Goal: Check status: Check status

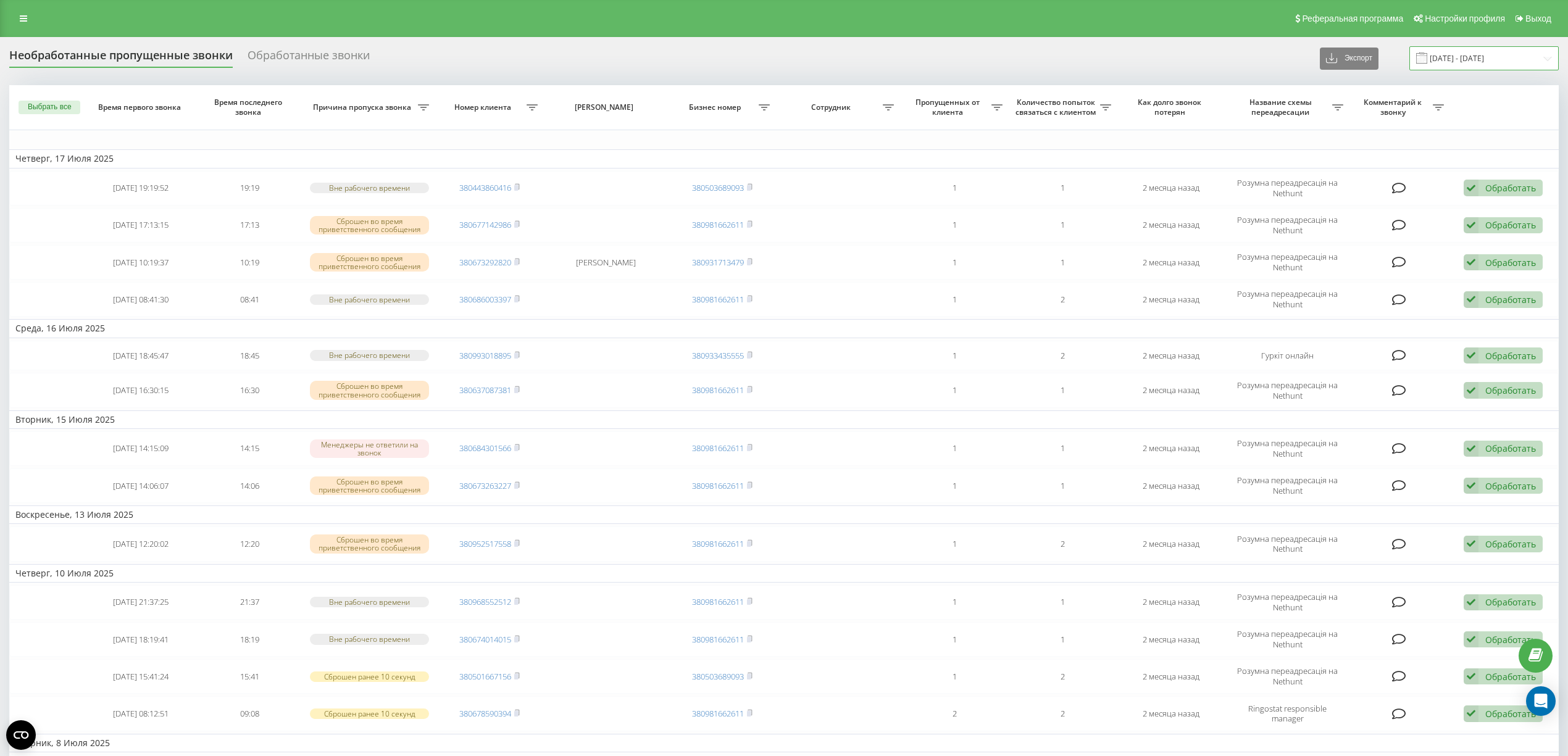
click at [1464, 60] on input "[DATE] - [DATE]" at bounding box center [1483, 58] width 149 height 24
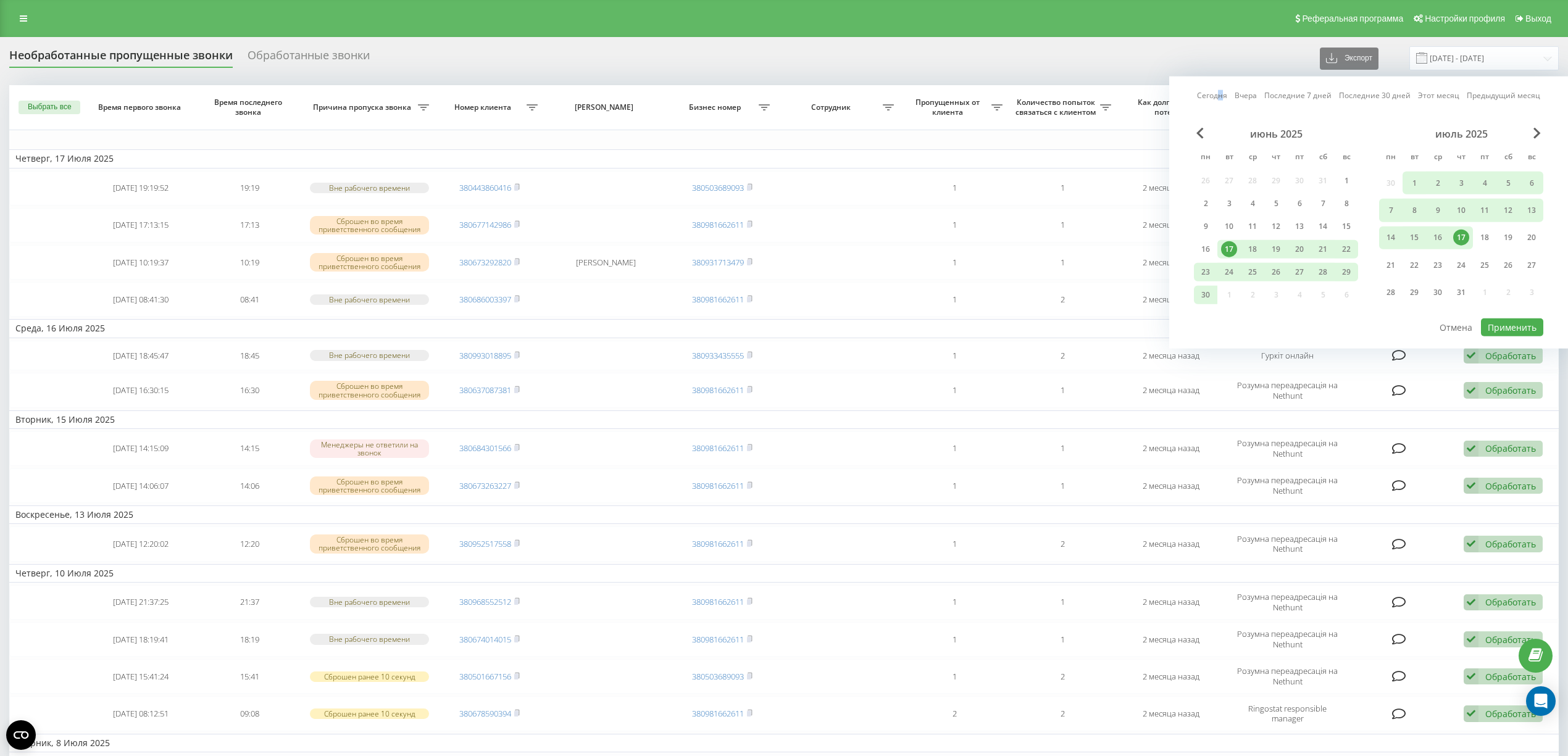
click at [1222, 97] on link "Сегодня" at bounding box center [1212, 95] width 30 height 12
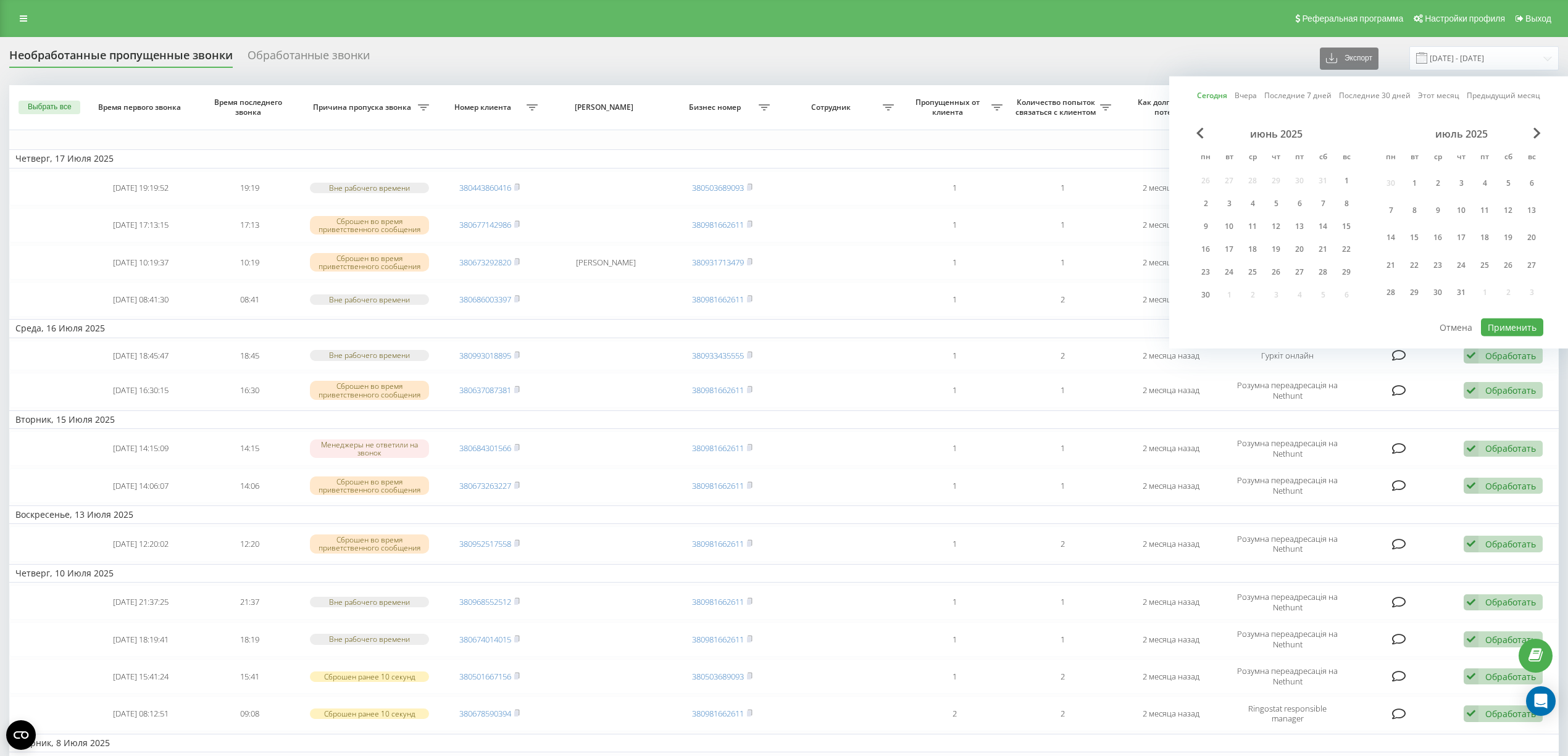
click at [1207, 94] on link "Сегодня" at bounding box center [1212, 95] width 30 height 12
click at [1509, 323] on button "Применить" at bounding box center [1512, 328] width 63 height 18
type input "[DATE] - [DATE]"
